Goal: Navigation & Orientation: Find specific page/section

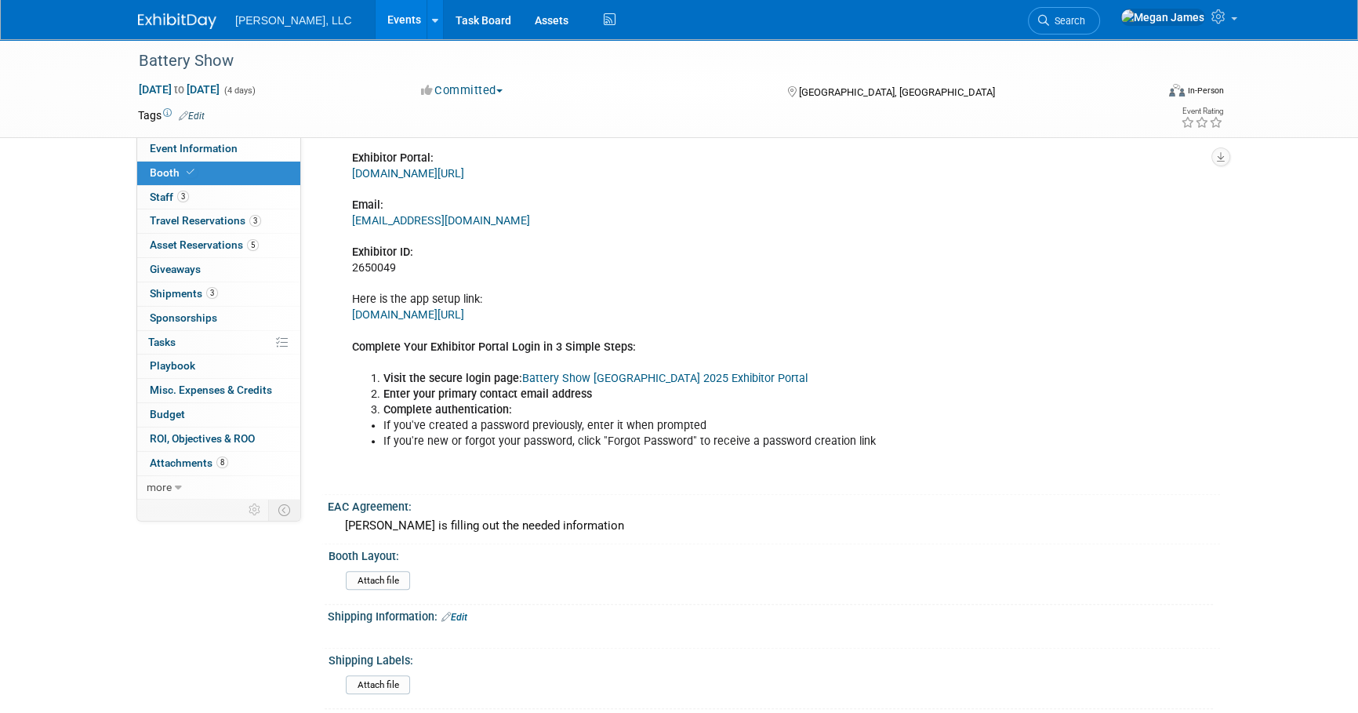
click at [376, 20] on link "Events" at bounding box center [404, 19] width 57 height 39
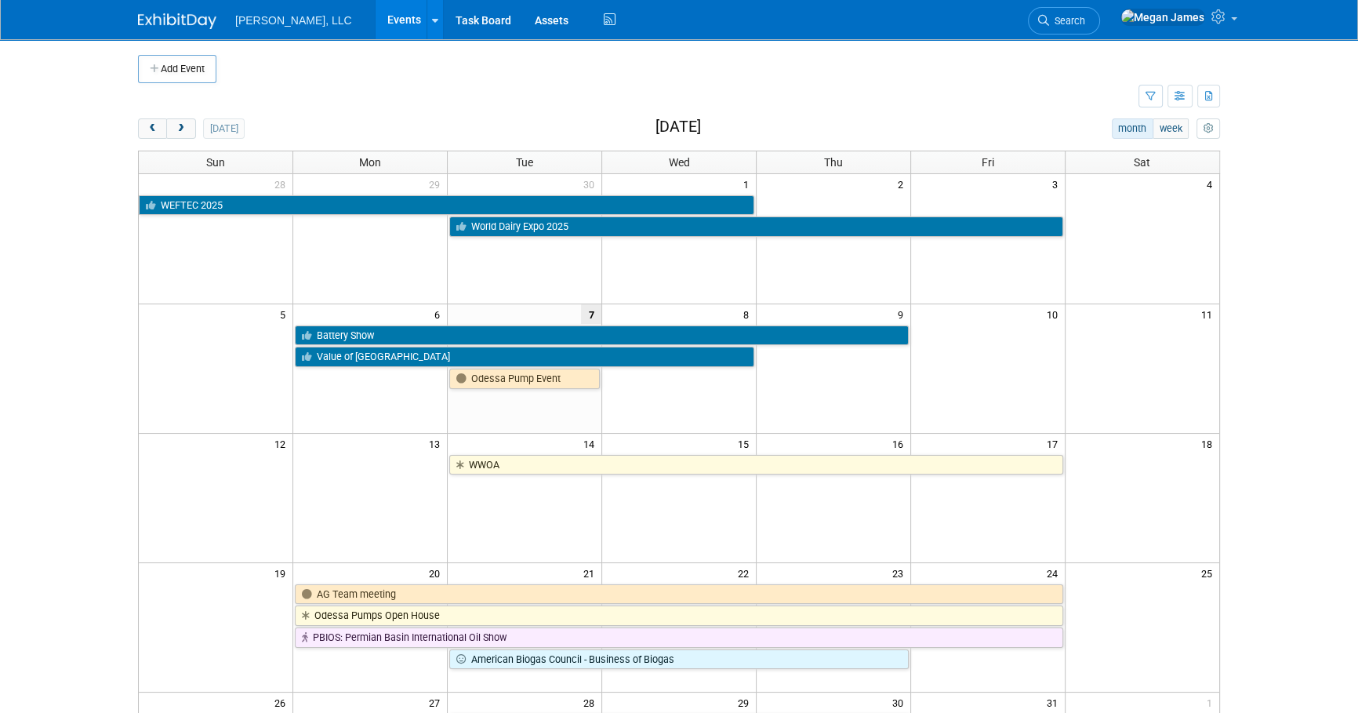
click at [85, 426] on body "[PERSON_NAME], LLC Events Add Event Bulk Upload Events Shareable Event Boards R…" at bounding box center [679, 356] width 1358 height 713
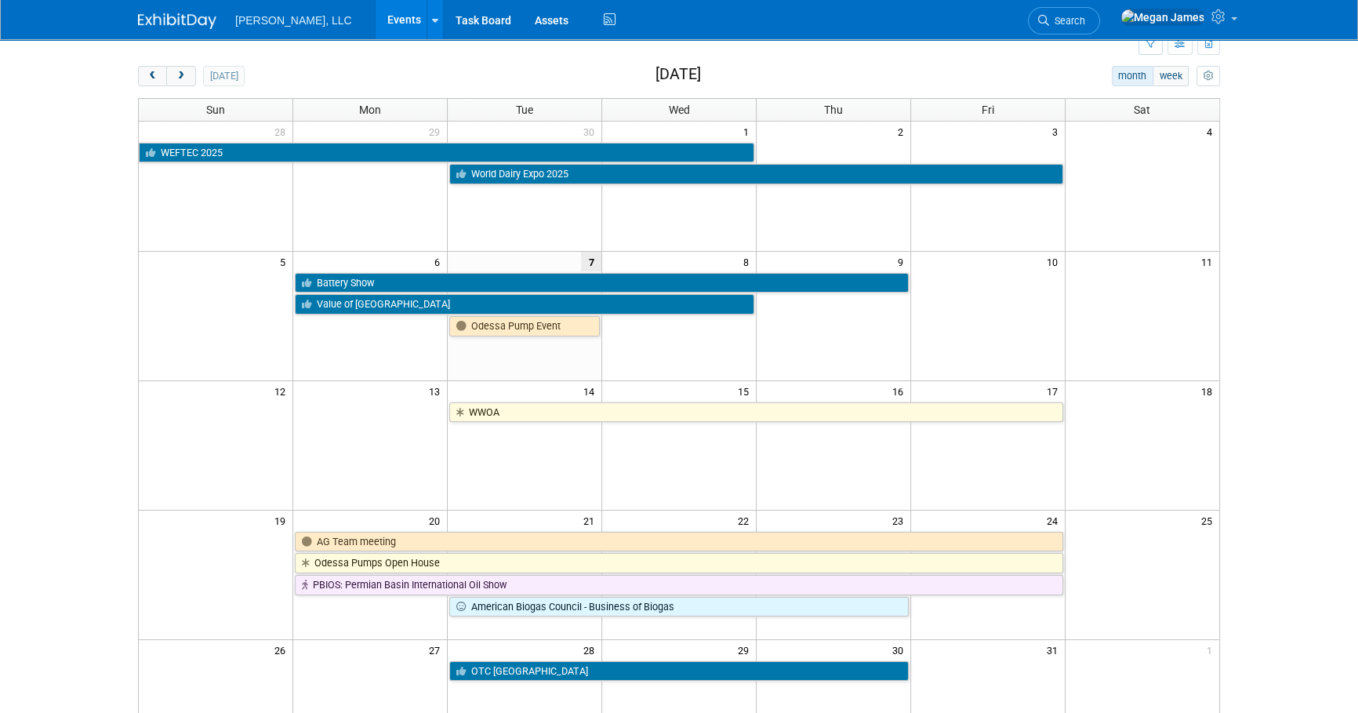
scroll to position [56, 0]
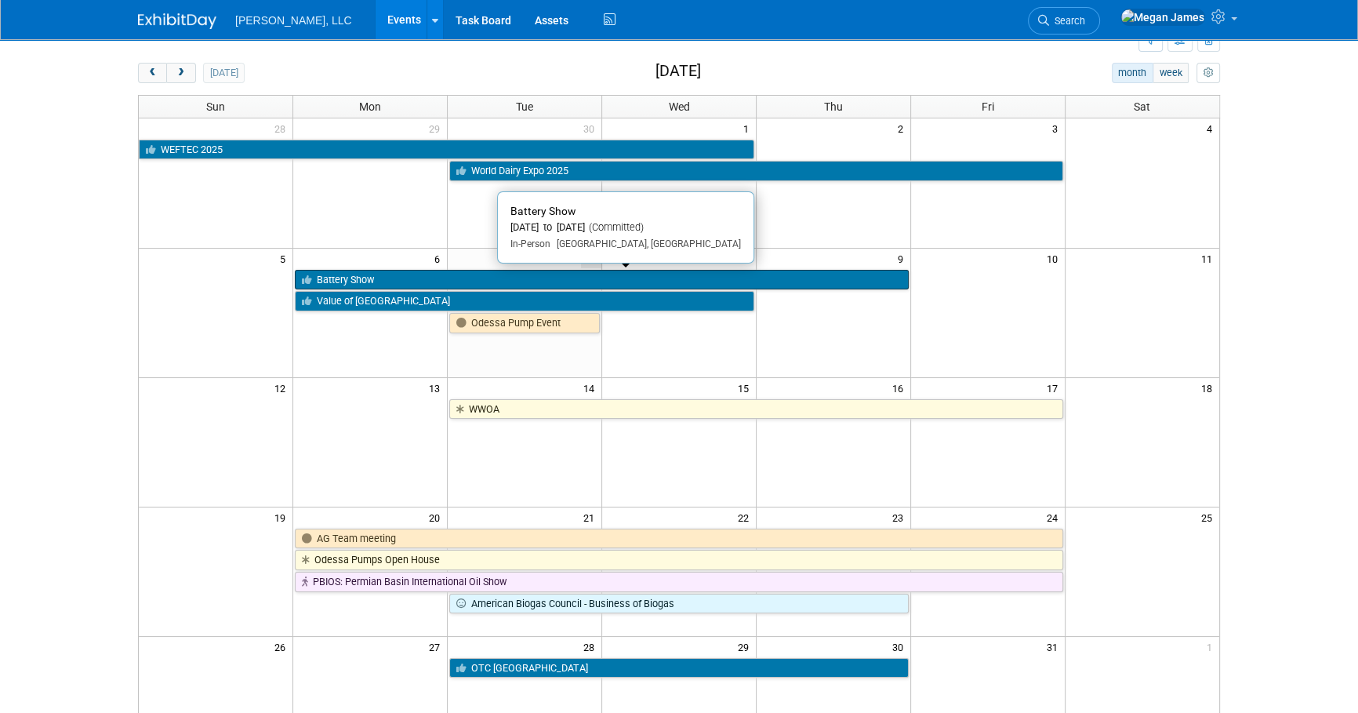
click at [357, 282] on link "Battery Show" at bounding box center [601, 280] width 613 height 20
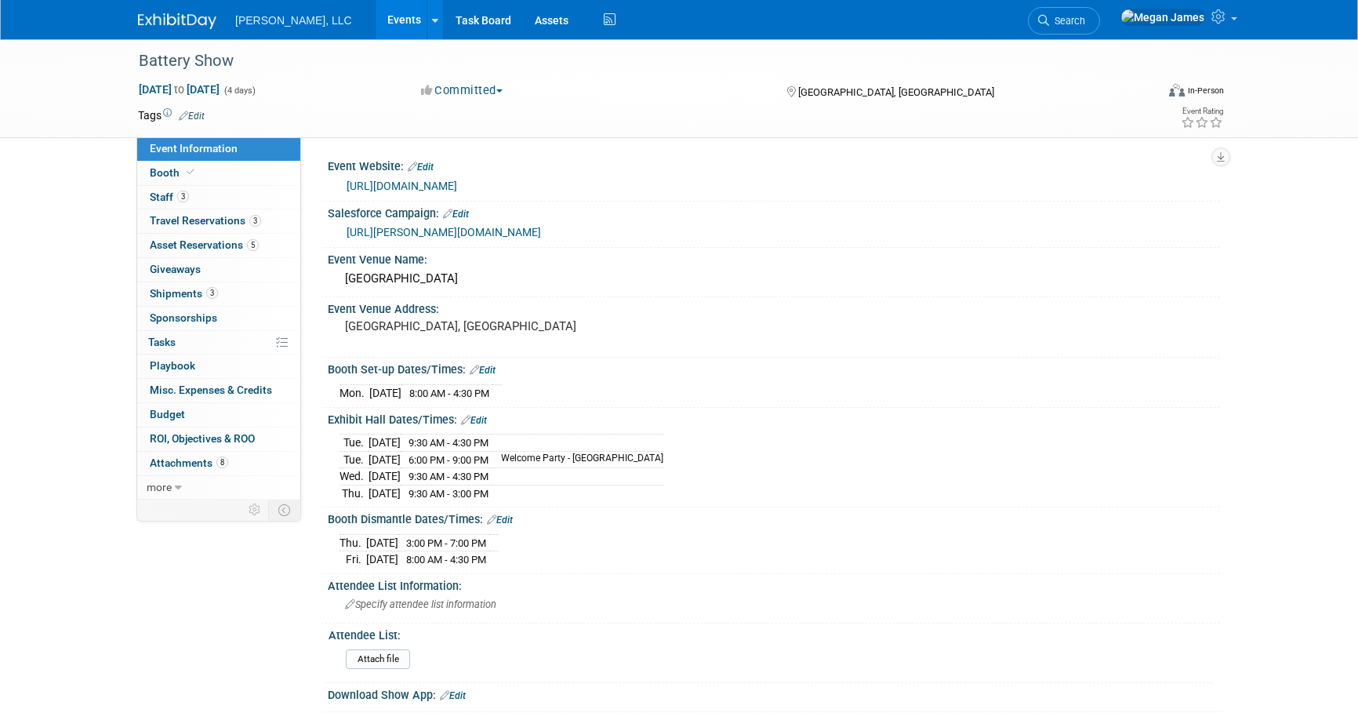
select select "Industrial"
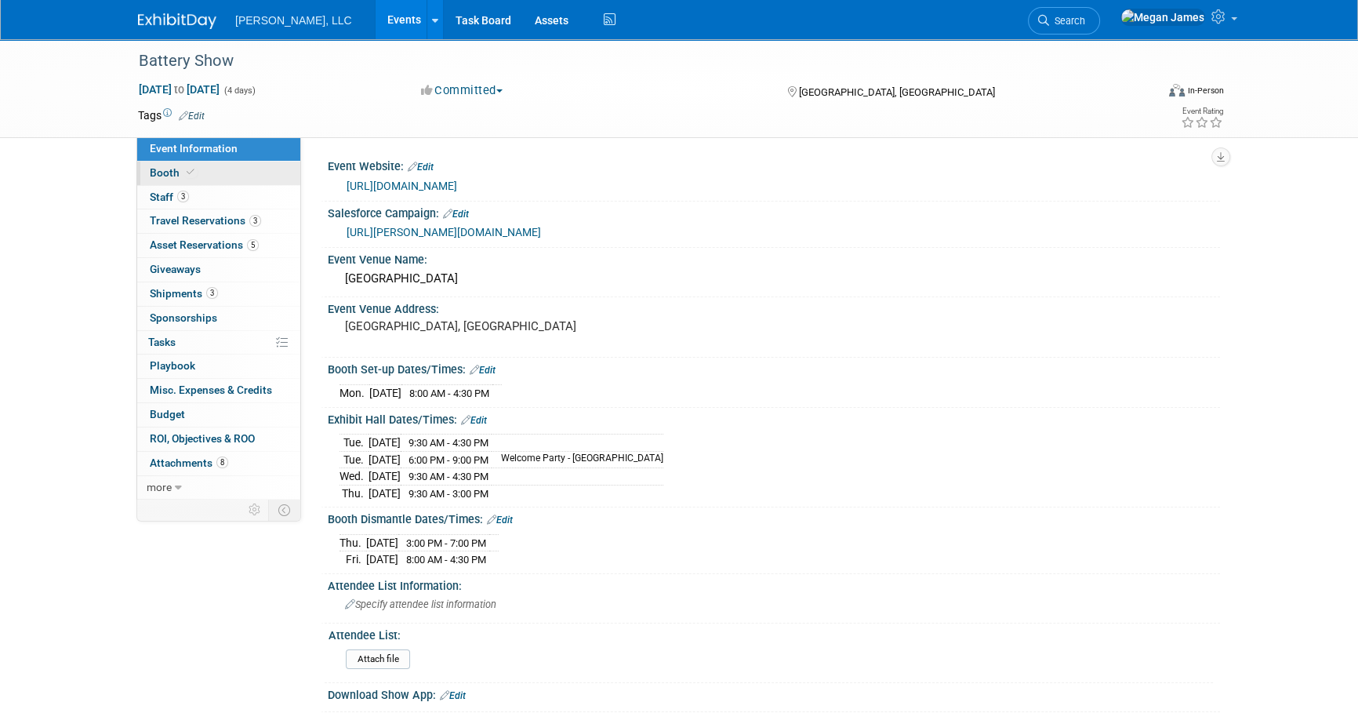
click at [176, 168] on span "Booth" at bounding box center [174, 172] width 48 height 13
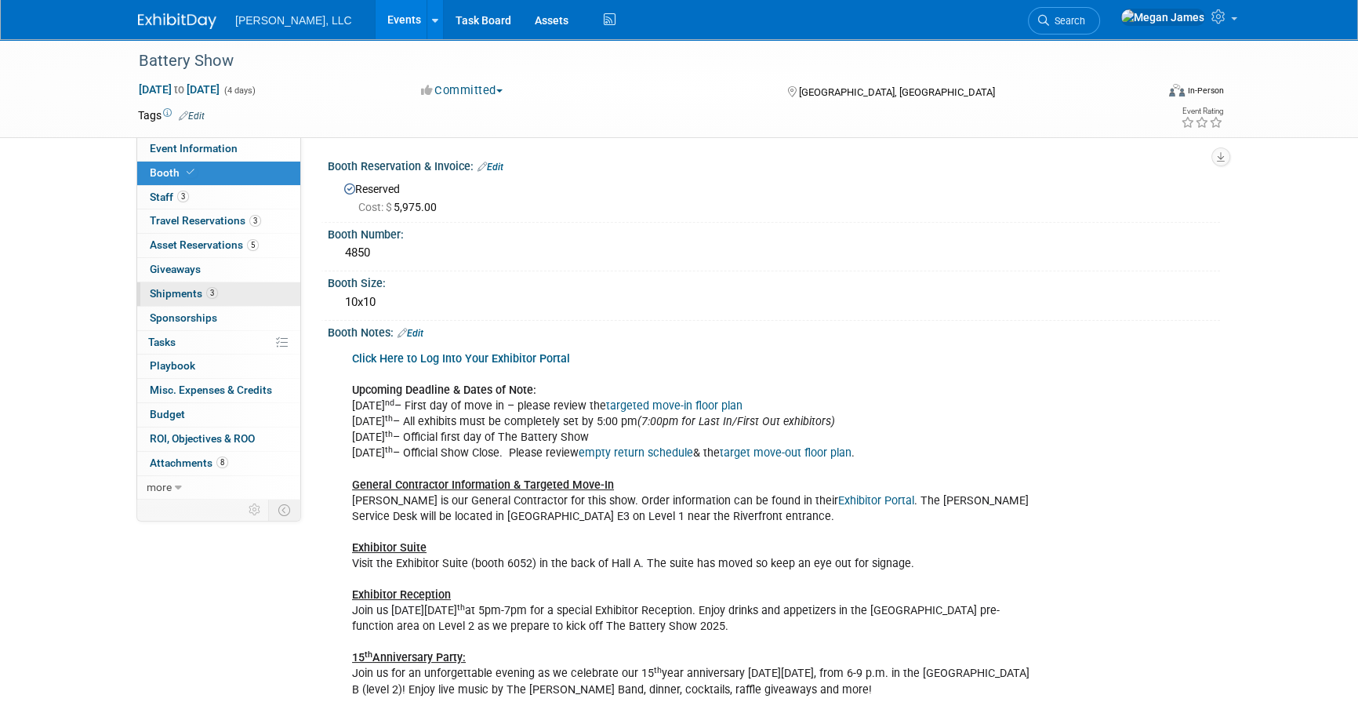
click at [234, 294] on link "3 Shipments 3" at bounding box center [218, 294] width 163 height 24
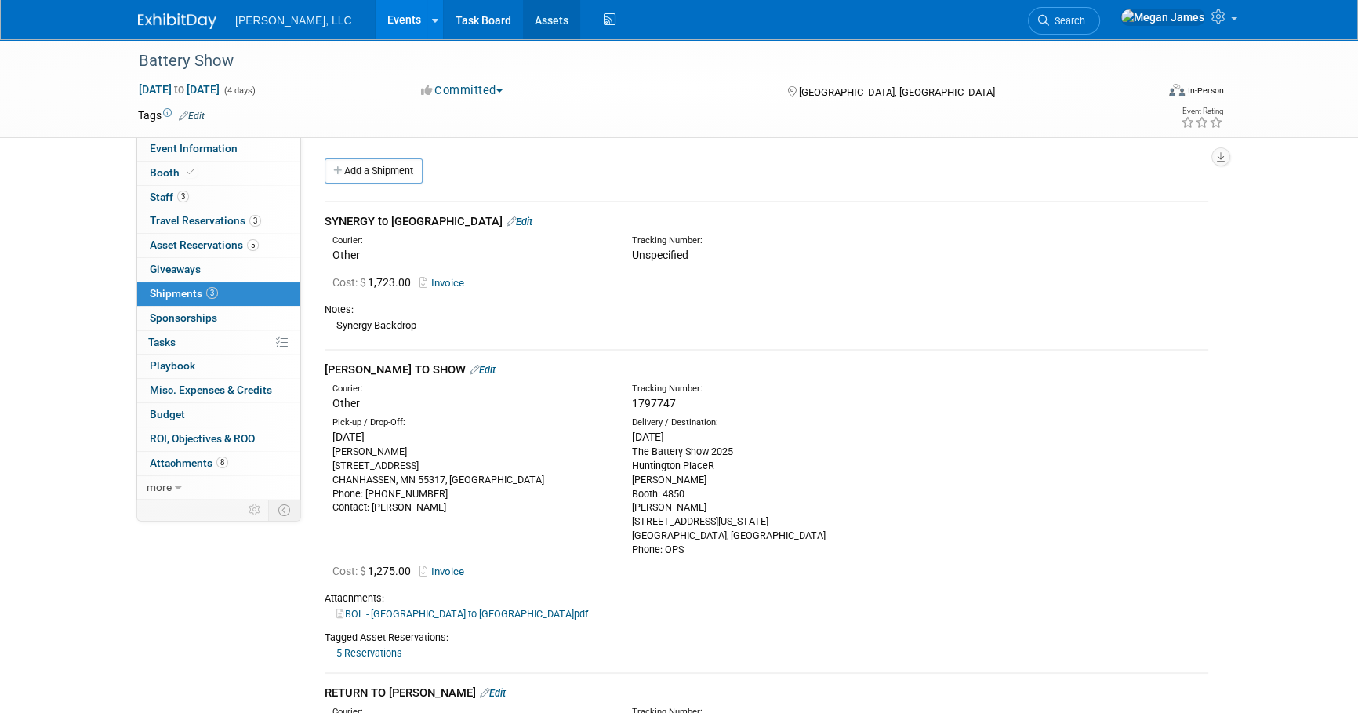
click at [523, 13] on link "Assets" at bounding box center [551, 19] width 57 height 39
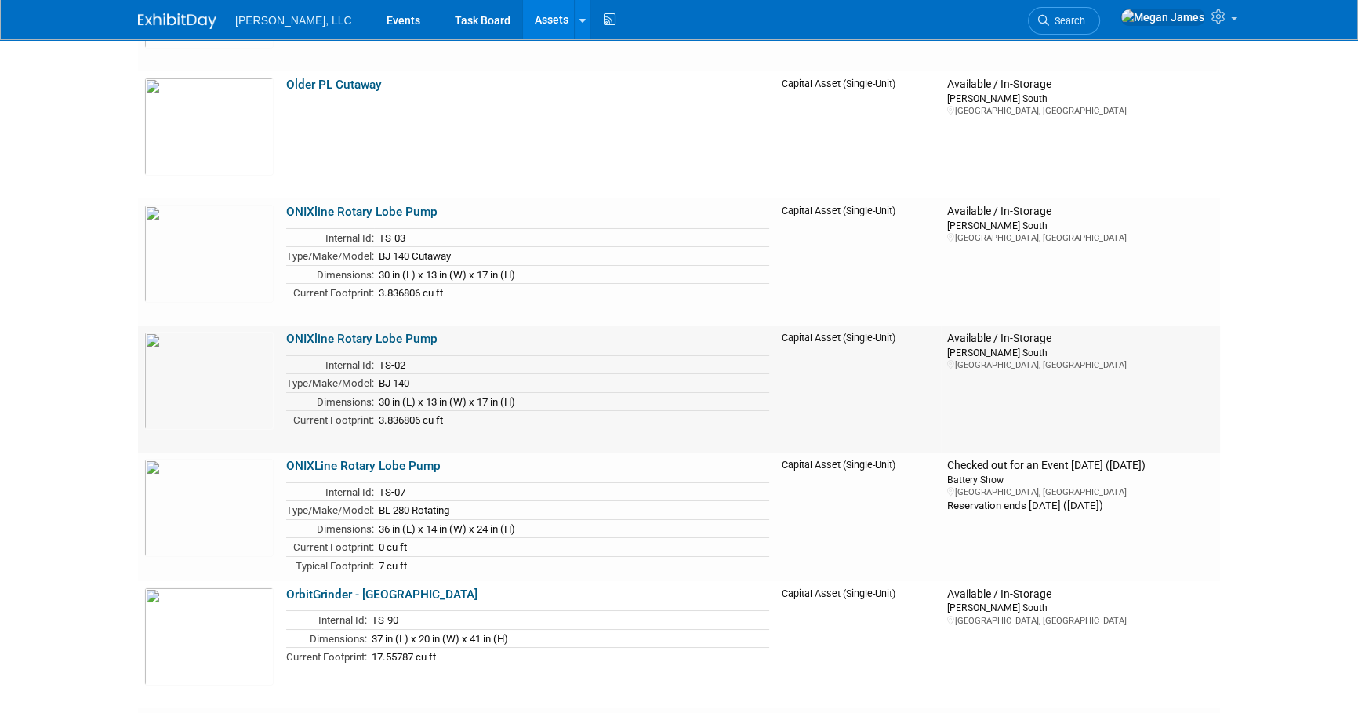
scroll to position [7030, 0]
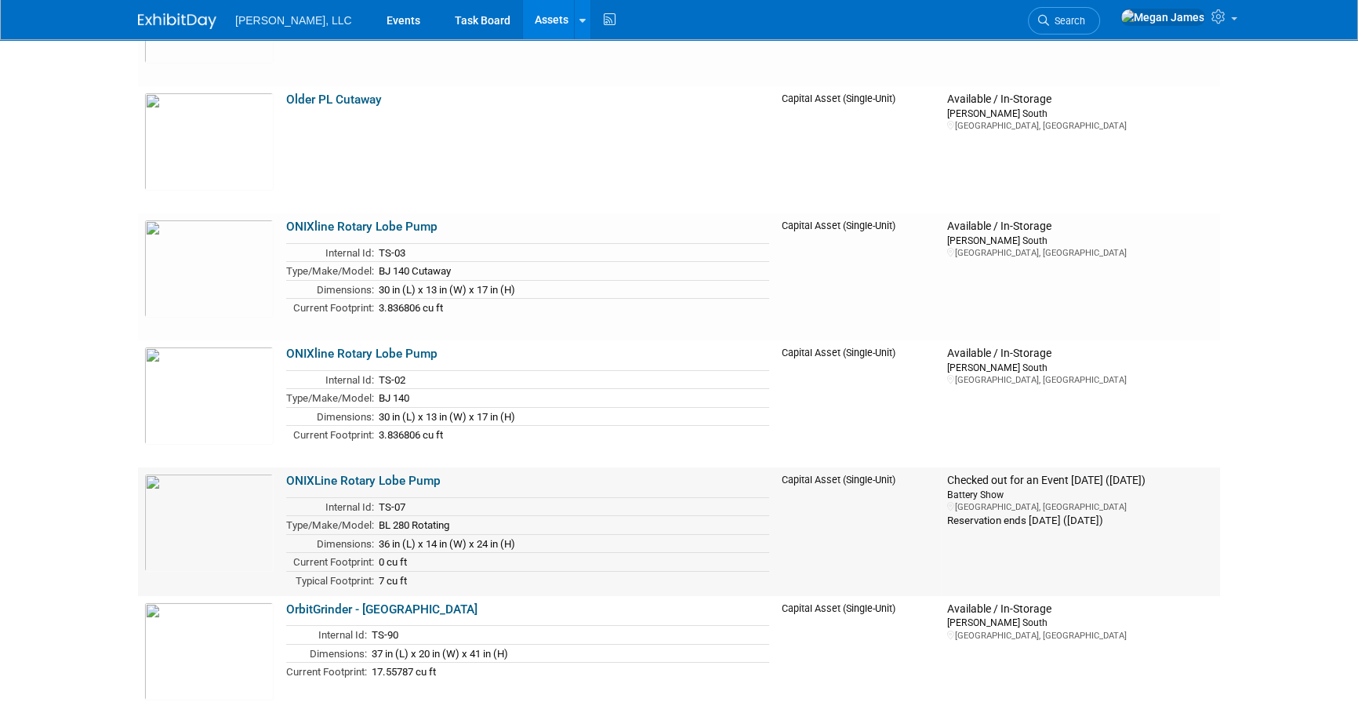
click at [418, 480] on link "ONIXLine Rotary Lobe Pump" at bounding box center [363, 481] width 154 height 14
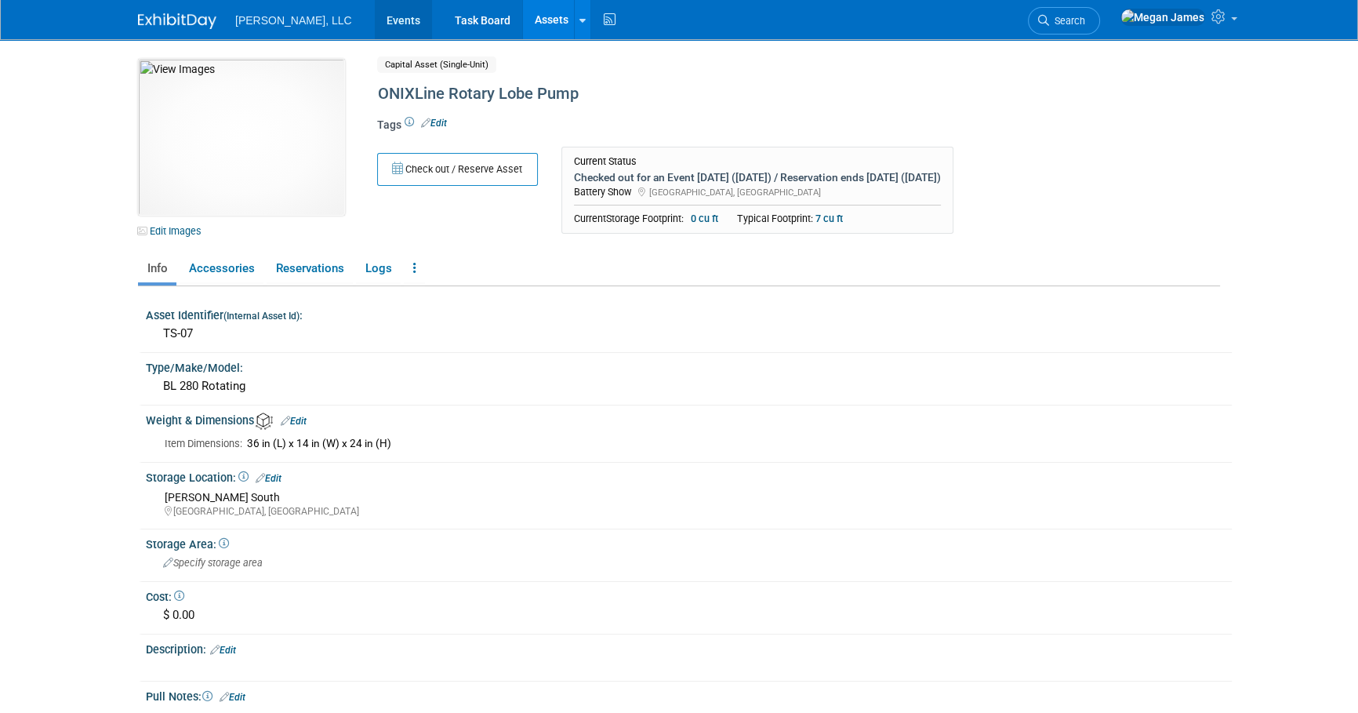
click at [375, 14] on link "Events" at bounding box center [403, 19] width 57 height 39
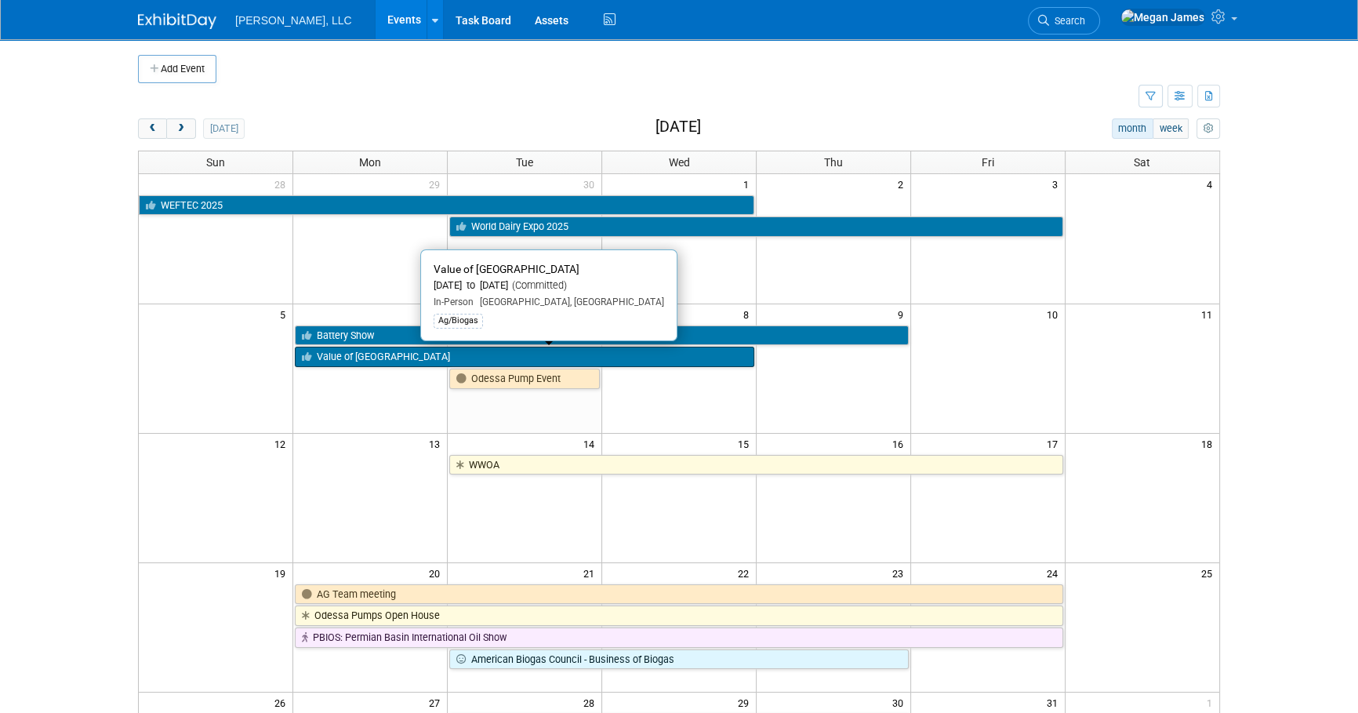
click at [353, 354] on link "Value of [GEOGRAPHIC_DATA]" at bounding box center [525, 357] width 460 height 20
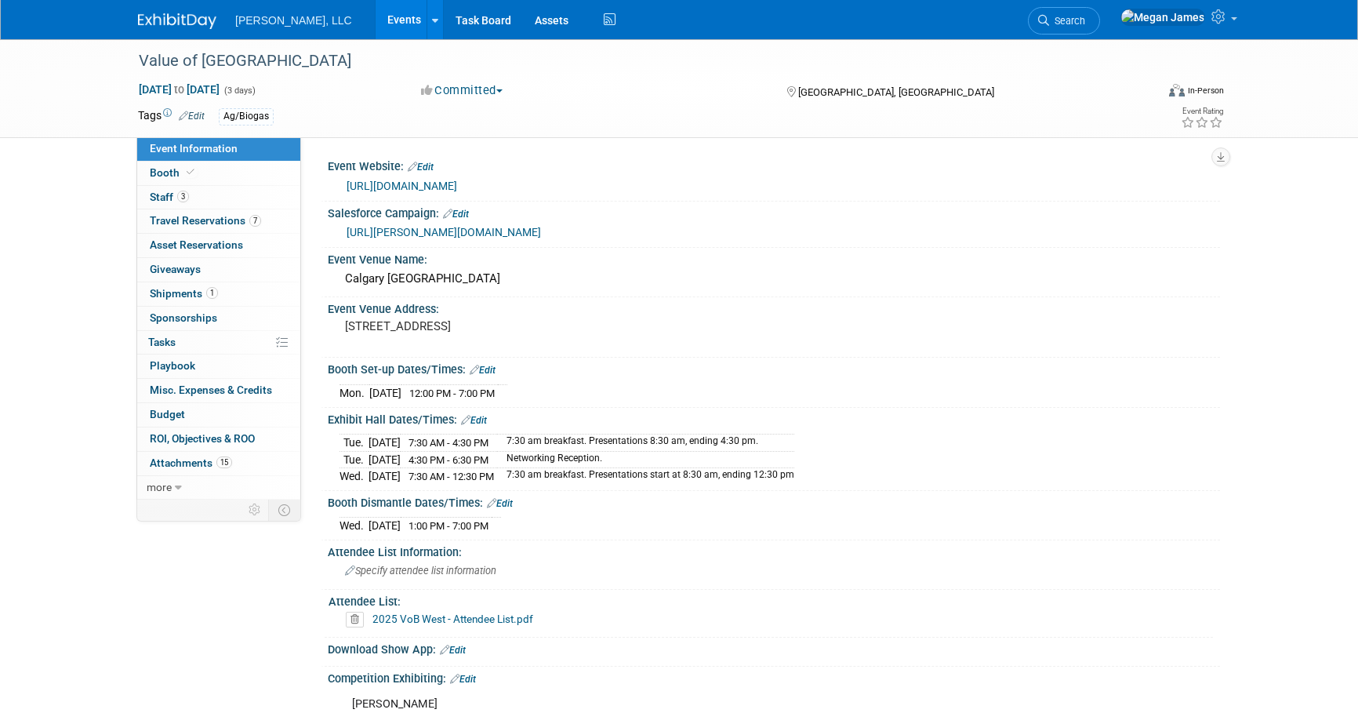
select select "Ag/Biogas"
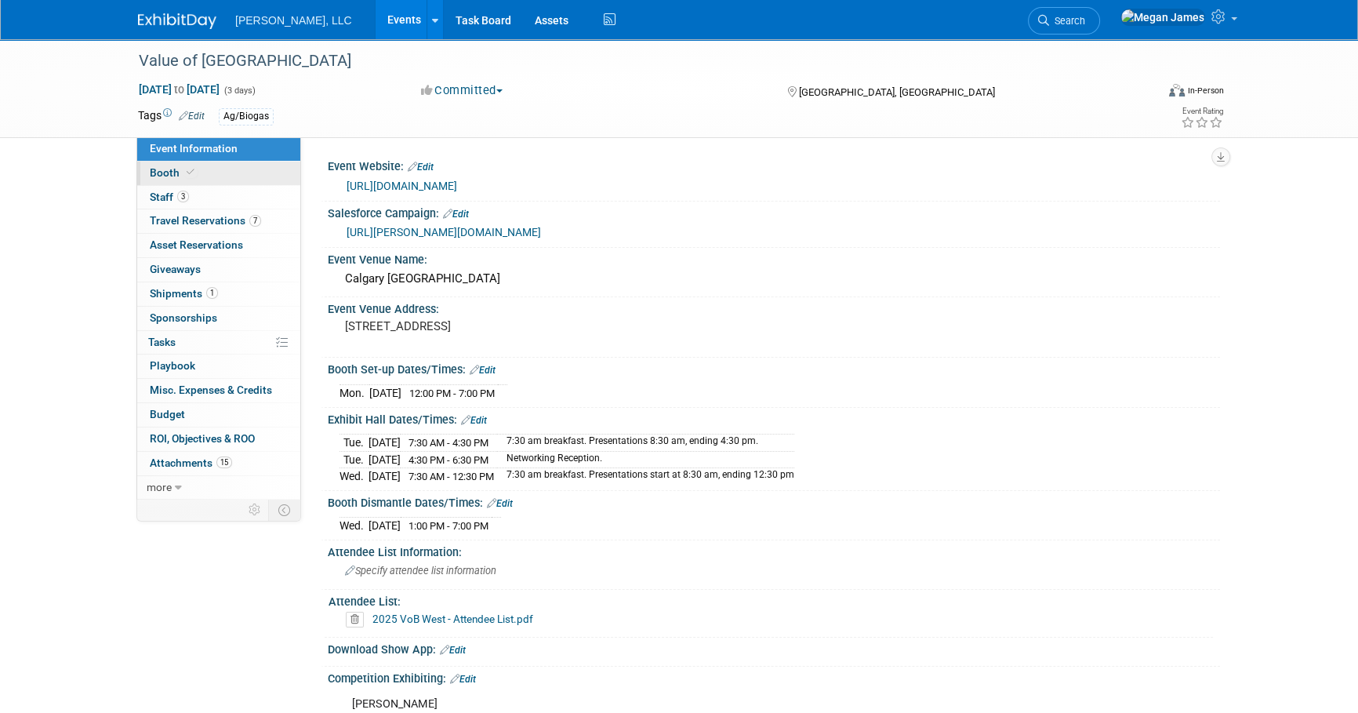
click at [229, 178] on link "Booth" at bounding box center [218, 174] width 163 height 24
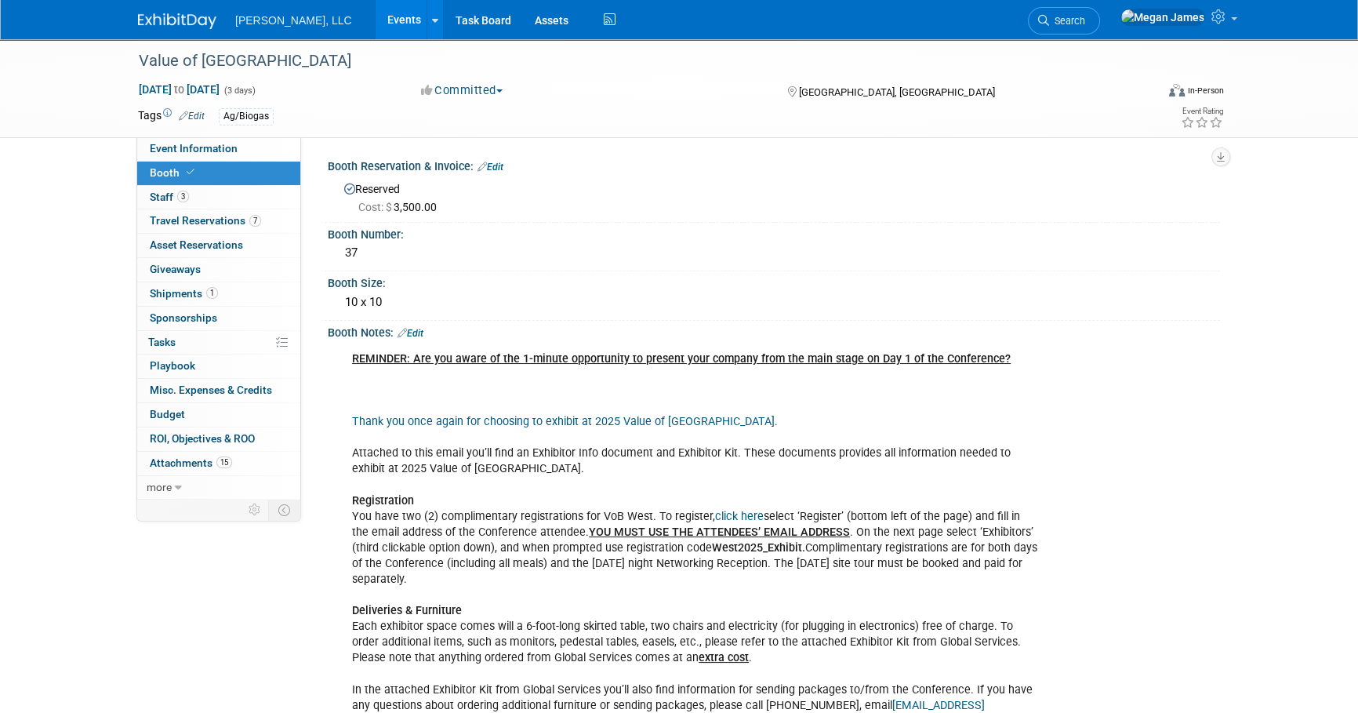
click at [376, 9] on link "Events" at bounding box center [404, 19] width 57 height 39
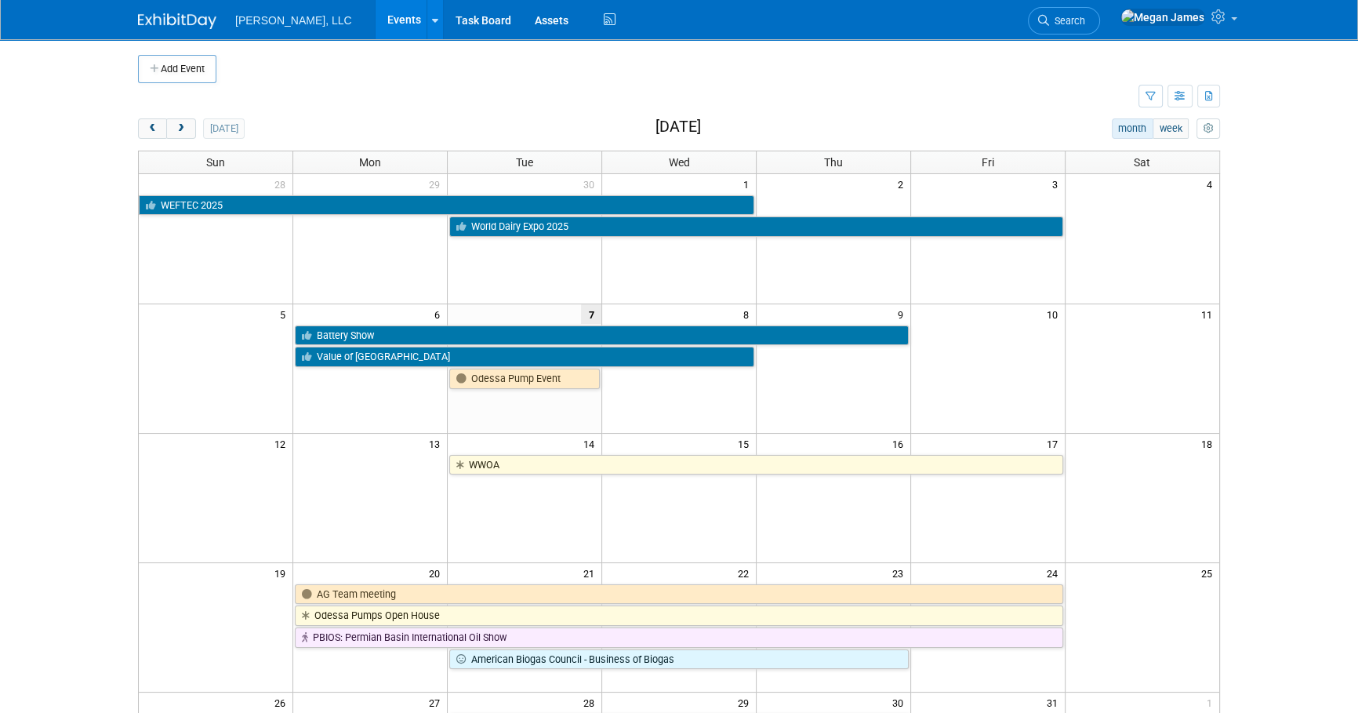
click at [1281, 276] on body "[PERSON_NAME], LLC Events Add Event Bulk Upload Events Shareable Event Boards R…" at bounding box center [679, 356] width 1358 height 713
